Goal: Task Accomplishment & Management: Use online tool/utility

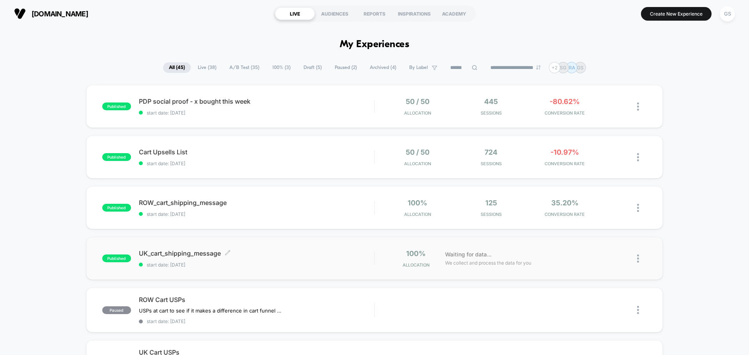
click at [188, 251] on span "UK_cart_shipping_message Click to edit experience details" at bounding box center [256, 254] width 235 height 8
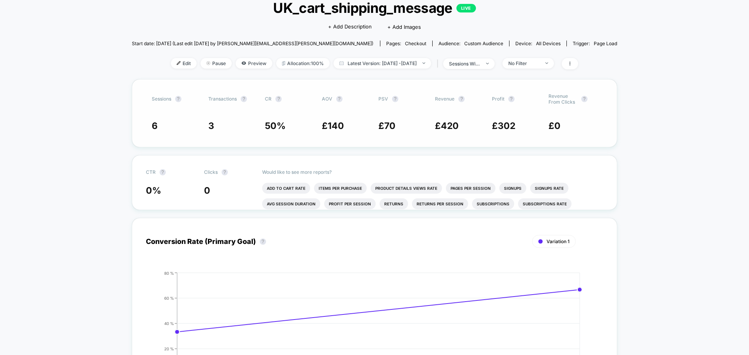
scroll to position [39, 0]
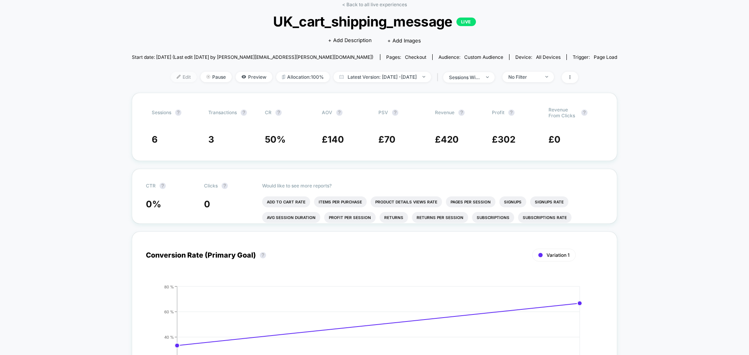
click at [171, 80] on span "Edit" at bounding box center [184, 77] width 26 height 11
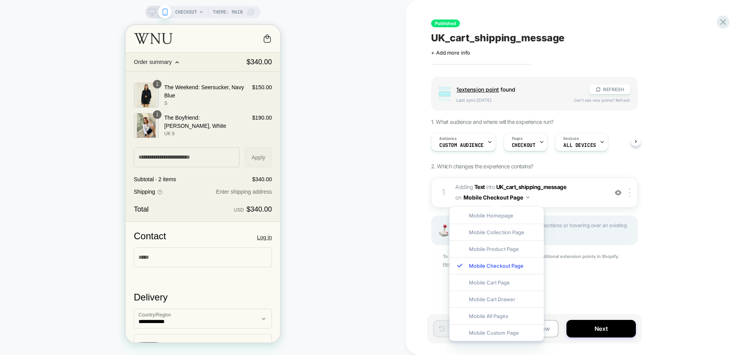
drag, startPoint x: 724, startPoint y: 248, endPoint x: 670, endPoint y: 217, distance: 61.5
click at [0, 0] on div "Published UK_cart_shipping_message Click to edit experience details + Add more …" at bounding box center [0, 0] width 0 height 0
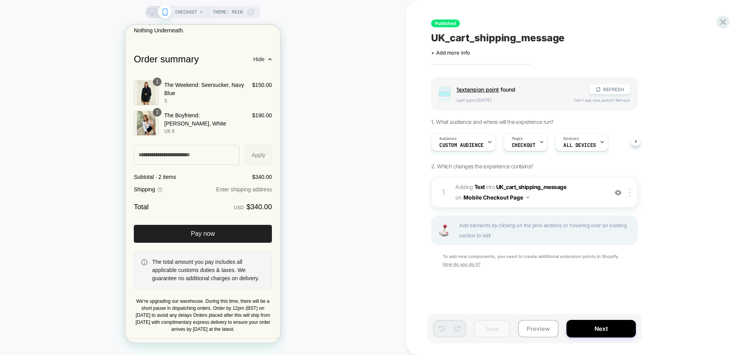
scroll to position [1158, 0]
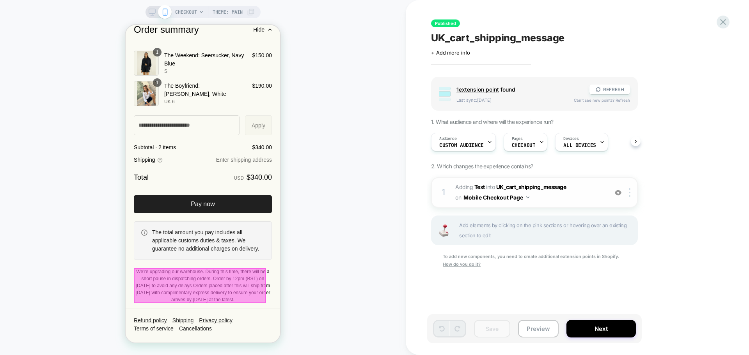
click at [30, 139] on button "Mobile Checkout Page" at bounding box center [18, 135] width 21 height 8
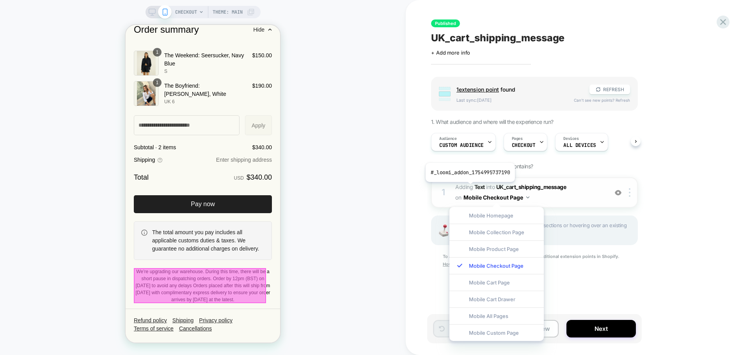
click at [146, 158] on span "Adding Text" at bounding box center [77, 138] width 138 height 39
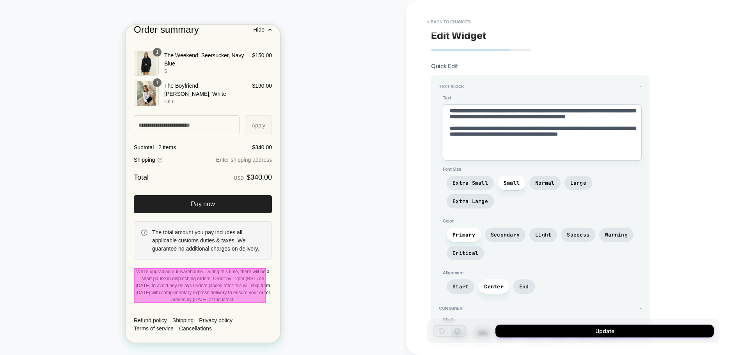
scroll to position [0, 0]
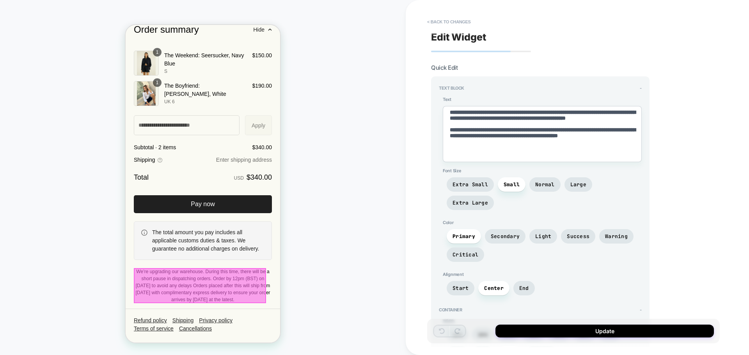
click at [451, 220] on span "Color" at bounding box center [542, 222] width 199 height 5
click at [443, 17] on button "< Back to changes" at bounding box center [448, 22] width 51 height 12
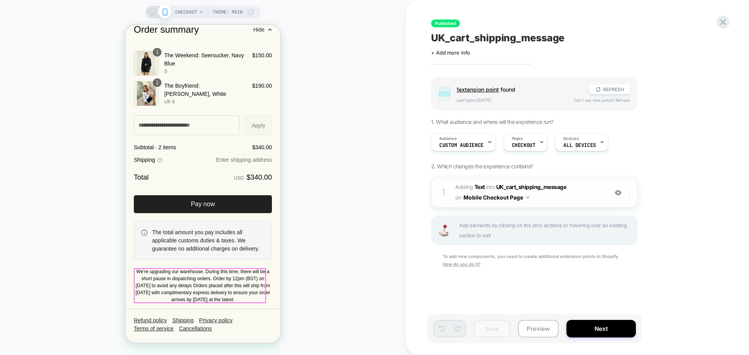
click at [631, 195] on div at bounding box center [630, 192] width 13 height 9
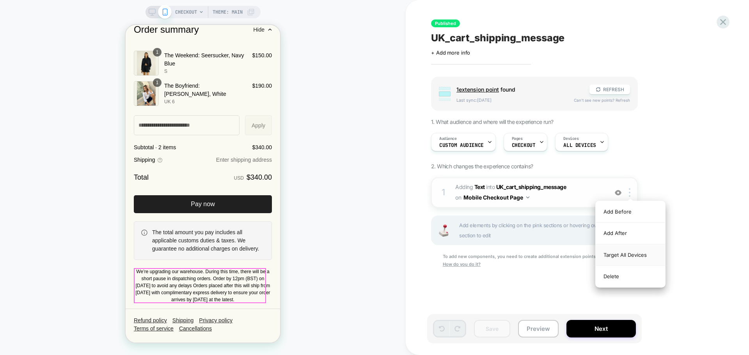
click at [631, 254] on div "Target All Devices" at bounding box center [630, 255] width 69 height 21
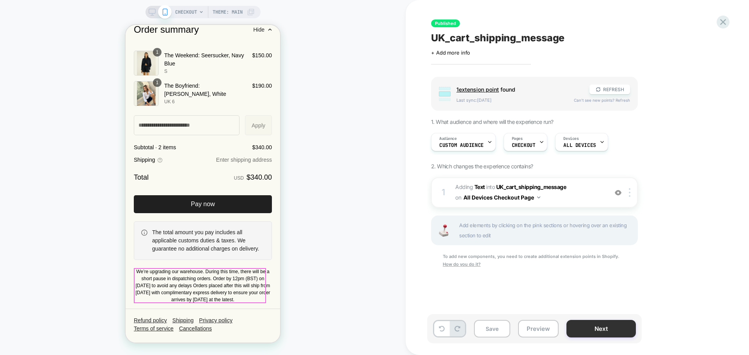
click at [609, 331] on button "Next" at bounding box center [600, 329] width 69 height 18
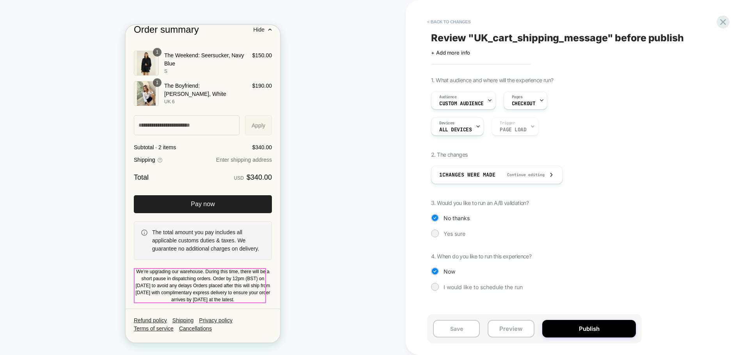
click at [609, 331] on button "Publish" at bounding box center [589, 329] width 94 height 18
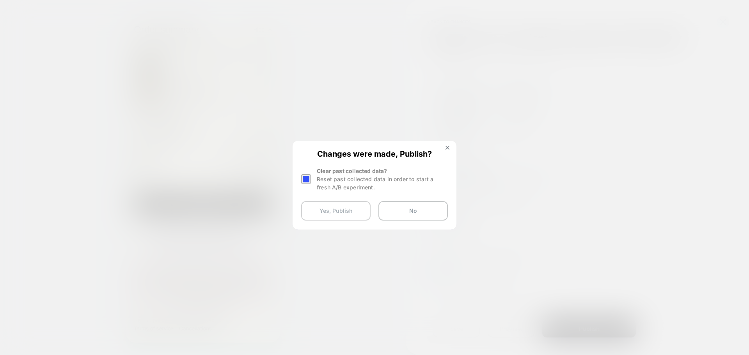
click at [335, 212] on button "Yes, Publish" at bounding box center [335, 211] width 69 height 20
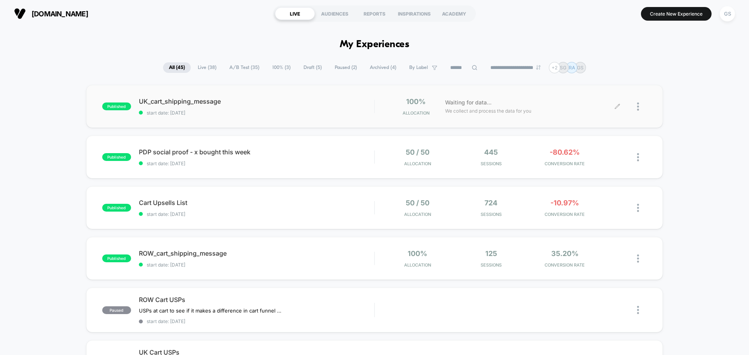
click at [636, 107] on div at bounding box center [631, 107] width 29 height 18
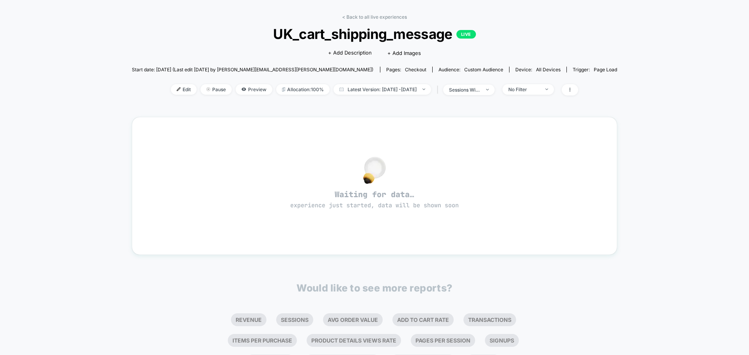
scroll to position [39, 0]
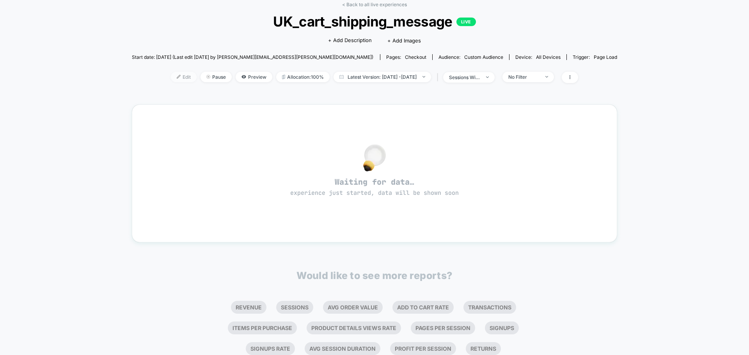
click at [171, 79] on span "Edit" at bounding box center [184, 77] width 26 height 11
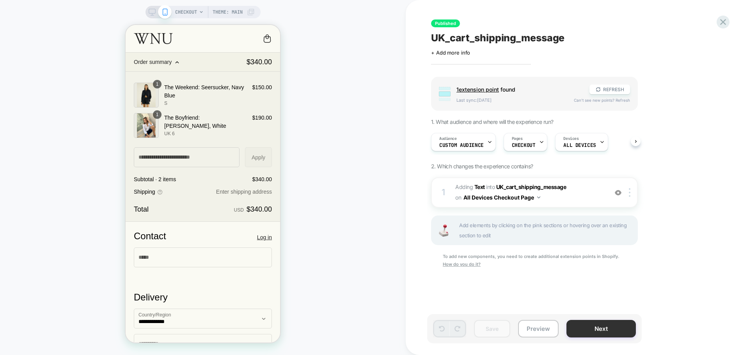
click at [604, 332] on button "Next" at bounding box center [600, 329] width 69 height 18
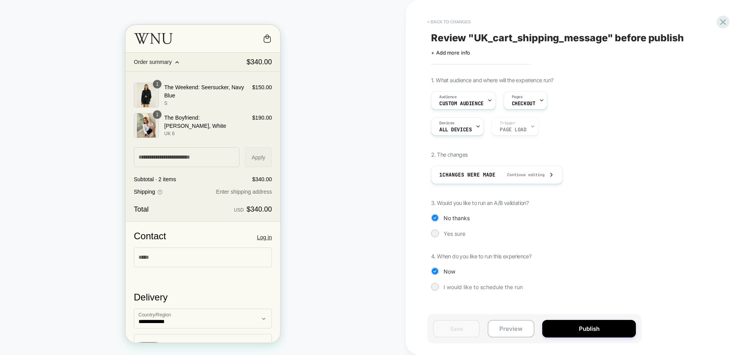
click at [437, 19] on button "< Back to changes" at bounding box center [448, 22] width 51 height 12
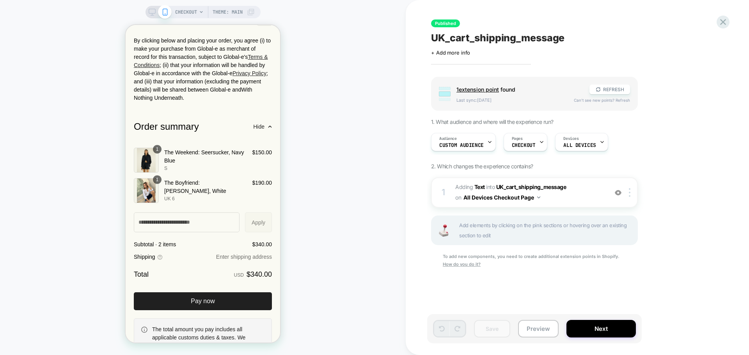
scroll to position [1158, 0]
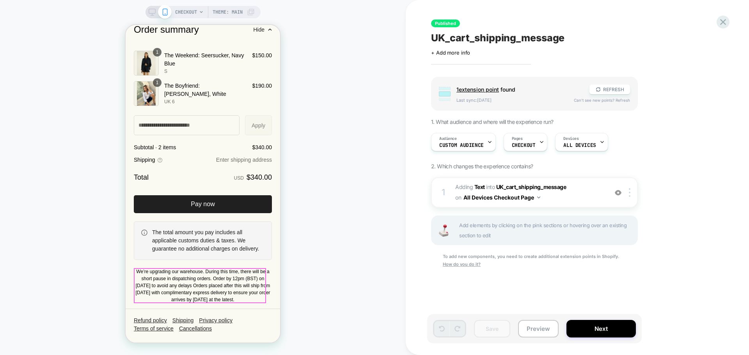
click at [195, 288] on span "We’re upgrading our warehouse. During this time, there will be a short pause in…" at bounding box center [202, 286] width 135 height 34
click at [227, 292] on span "We’re upgrading our warehouse. During this time, there will be a short pause in…" at bounding box center [202, 286] width 135 height 34
click at [226, 278] on span "We’re upgrading our warehouse. During this time, there will be a short pause in…" at bounding box center [202, 286] width 135 height 34
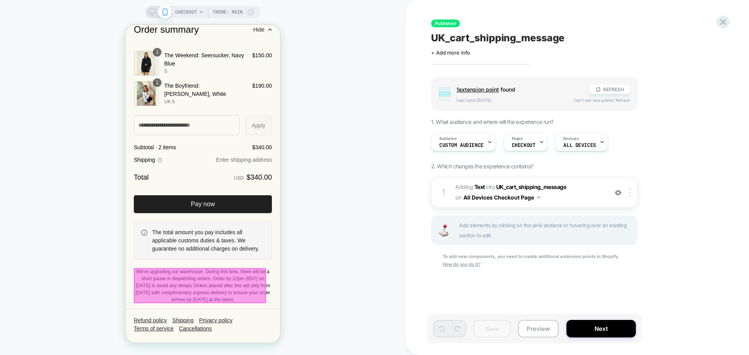
click at [226, 278] on div at bounding box center [200, 285] width 132 height 35
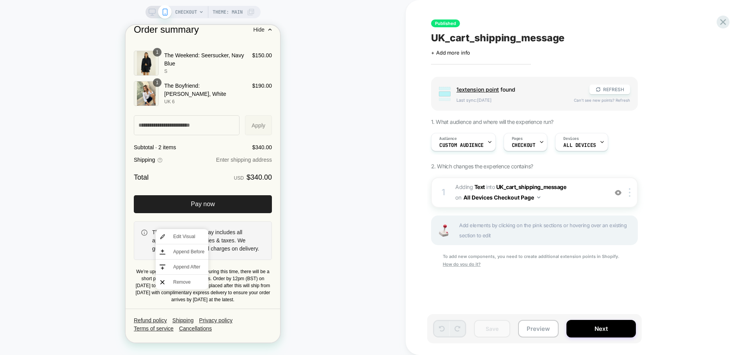
click at [528, 291] on div "Published UK_cart_shipping_message Click to edit experience details + Add more …" at bounding box center [573, 178] width 293 height 340
click at [477, 188] on b "Text" at bounding box center [479, 187] width 11 height 7
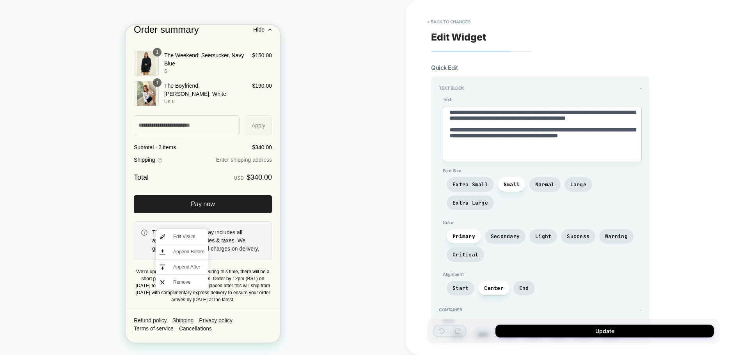
click at [539, 135] on textarea "**********" at bounding box center [542, 134] width 199 height 56
click at [619, 233] on span "Warning" at bounding box center [616, 236] width 23 height 7
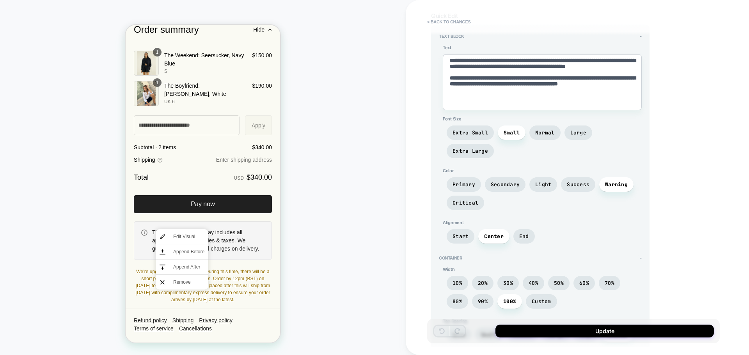
scroll to position [45, 0]
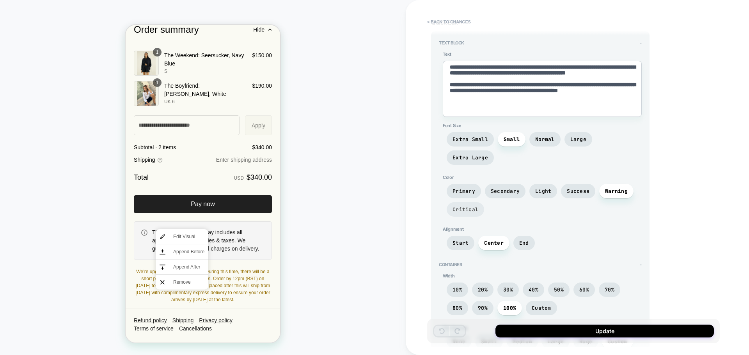
click at [467, 206] on span "Critical" at bounding box center [465, 209] width 26 height 7
click at [294, 213] on div "CHECKOUT Theme: MAIN" at bounding box center [203, 178] width 406 height 340
click at [270, 277] on section "Order summary Hide Shopping cart Product image Description Quantity Price Quant…" at bounding box center [203, 163] width 154 height 291
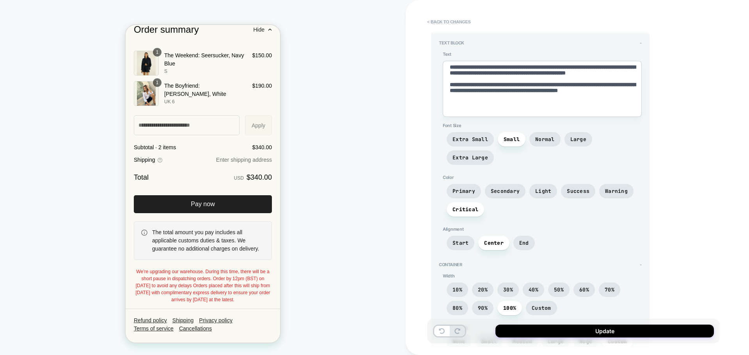
click at [381, 256] on div "CHECKOUT Theme: MAIN" at bounding box center [203, 178] width 406 height 340
click at [464, 283] on span "10%" at bounding box center [457, 290] width 21 height 14
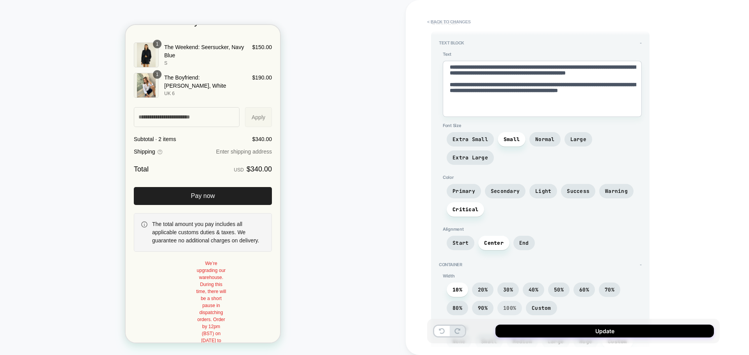
click at [513, 305] on span "100%" at bounding box center [509, 308] width 13 height 7
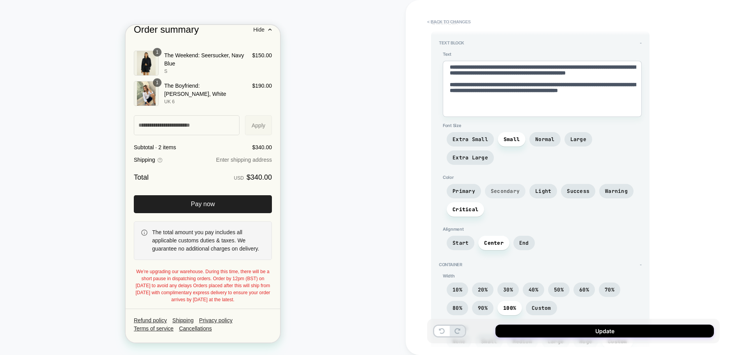
click at [494, 188] on span "Secondary" at bounding box center [505, 191] width 29 height 7
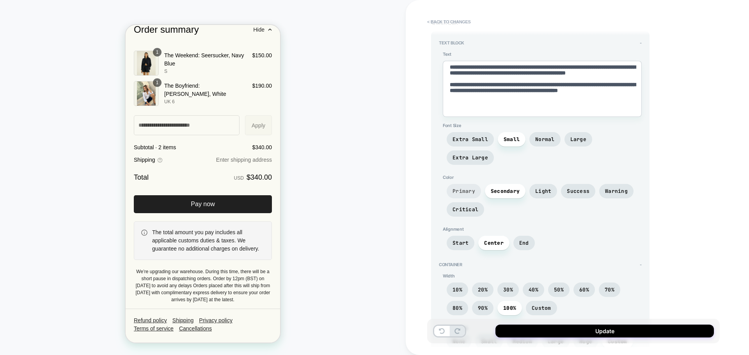
click at [450, 184] on span "Primary" at bounding box center [464, 191] width 34 height 14
click at [535, 188] on span "Light" at bounding box center [543, 191] width 16 height 7
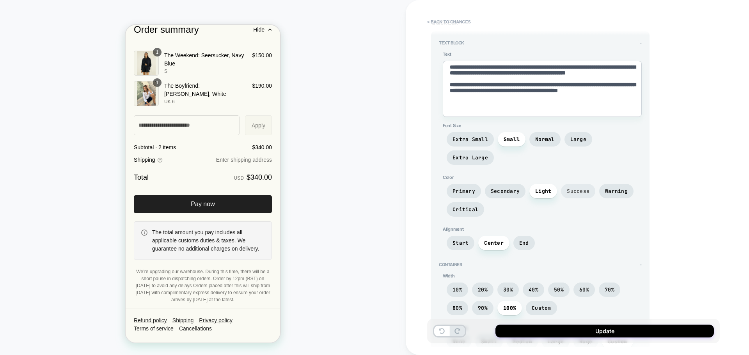
click at [574, 188] on span "Success" at bounding box center [578, 191] width 23 height 7
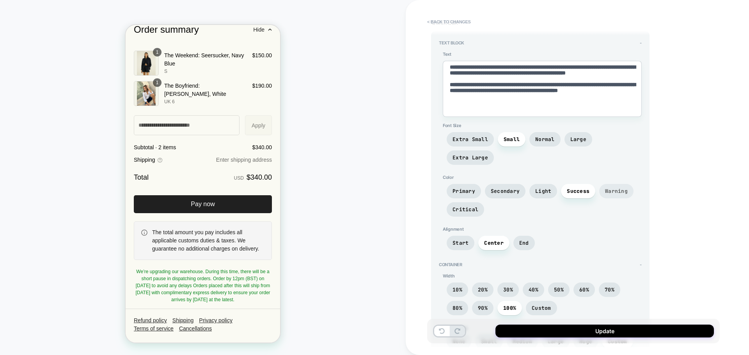
click at [605, 188] on span "Warning" at bounding box center [616, 191] width 23 height 7
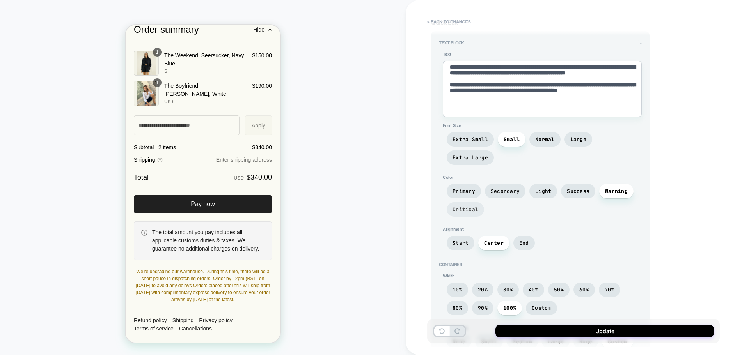
click at [465, 206] on span "Critical" at bounding box center [465, 209] width 26 height 7
click at [612, 184] on span "Warning" at bounding box center [616, 191] width 34 height 14
click at [468, 206] on span "Critical" at bounding box center [465, 209] width 26 height 7
type textarea "*"
